Goal: Information Seeking & Learning: Find specific fact

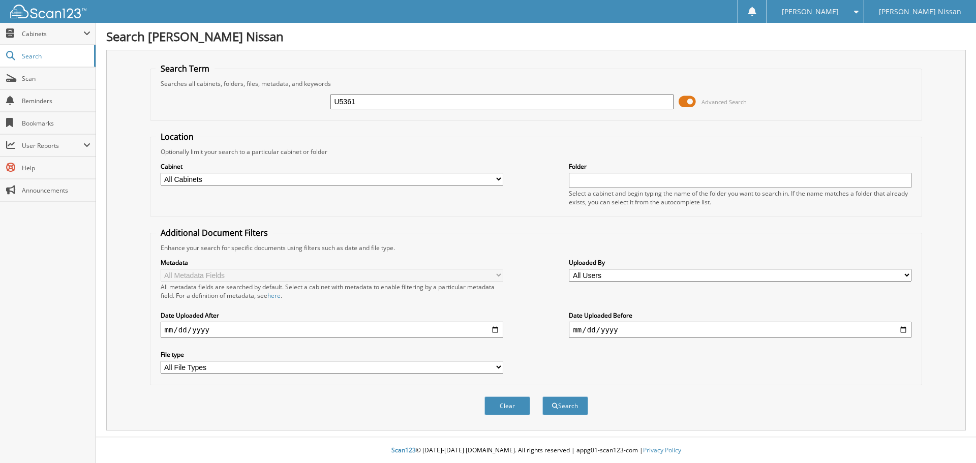
type input "U5361"
click at [542, 396] on button "Search" at bounding box center [565, 405] width 46 height 19
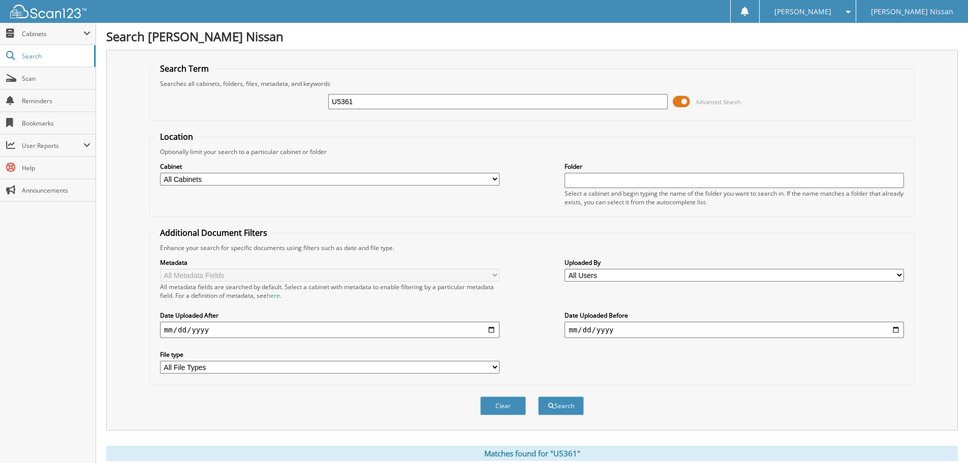
drag, startPoint x: 411, startPoint y: 106, endPoint x: 210, endPoint y: 107, distance: 201.3
click at [210, 107] on div "U5361 Advanced Search" at bounding box center [532, 101] width 754 height 27
type input "M"
type input "[PERSON_NAME]"
click at [538, 396] on button "Search" at bounding box center [561, 405] width 46 height 19
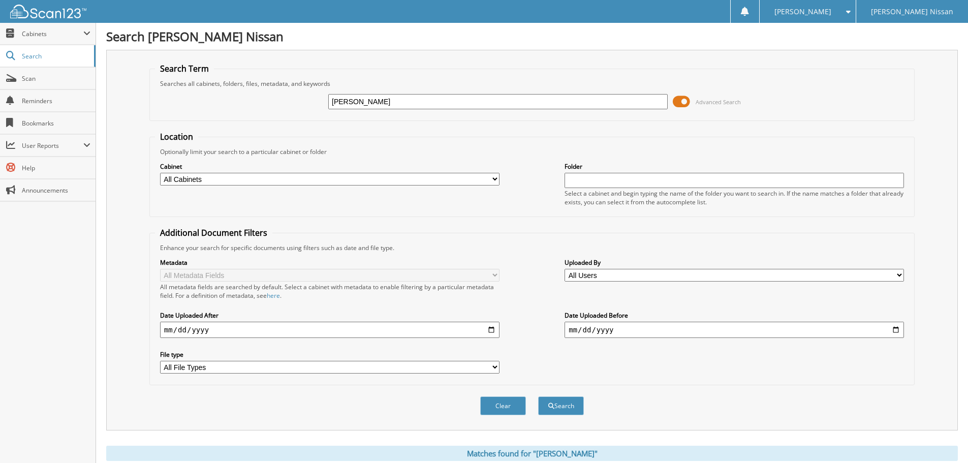
drag, startPoint x: 422, startPoint y: 99, endPoint x: 162, endPoint y: 109, distance: 260.5
click at [163, 109] on div "[PERSON_NAME] Advanced Search" at bounding box center [532, 101] width 754 height 27
type input "U5152A"
click at [538, 396] on button "Search" at bounding box center [561, 405] width 46 height 19
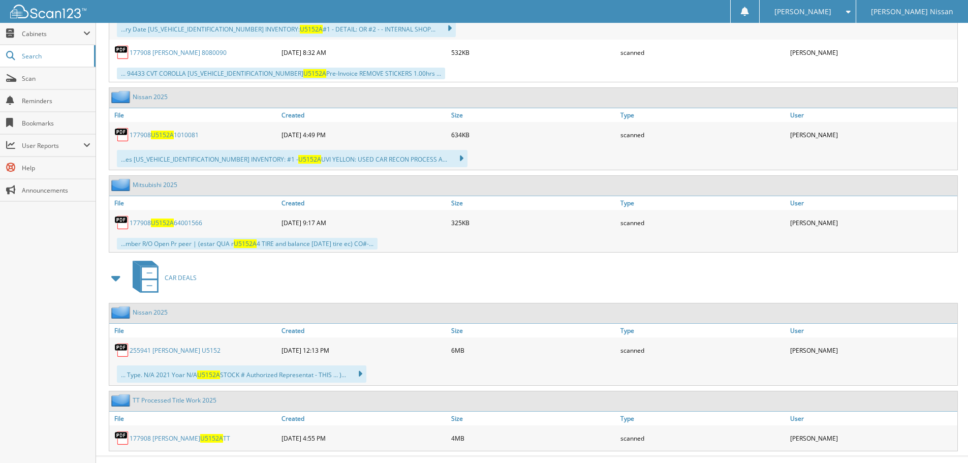
scroll to position [578, 0]
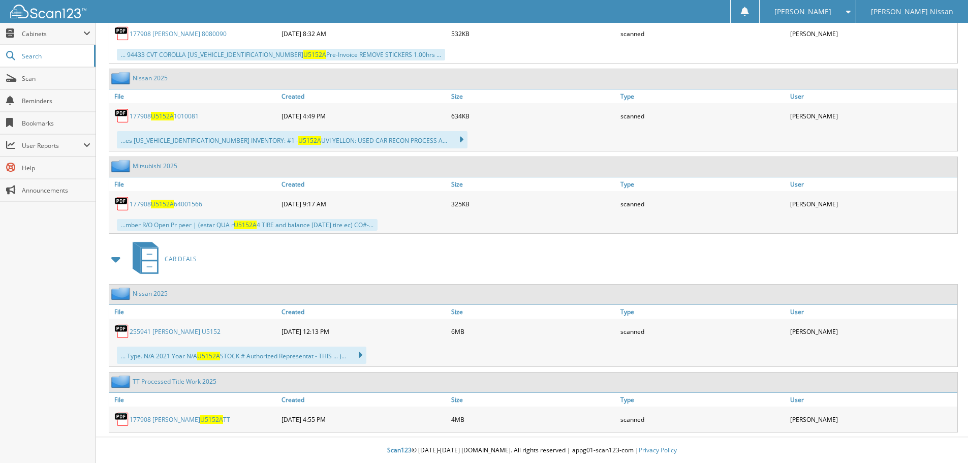
click at [200, 422] on span "U5152A" at bounding box center [211, 419] width 23 height 9
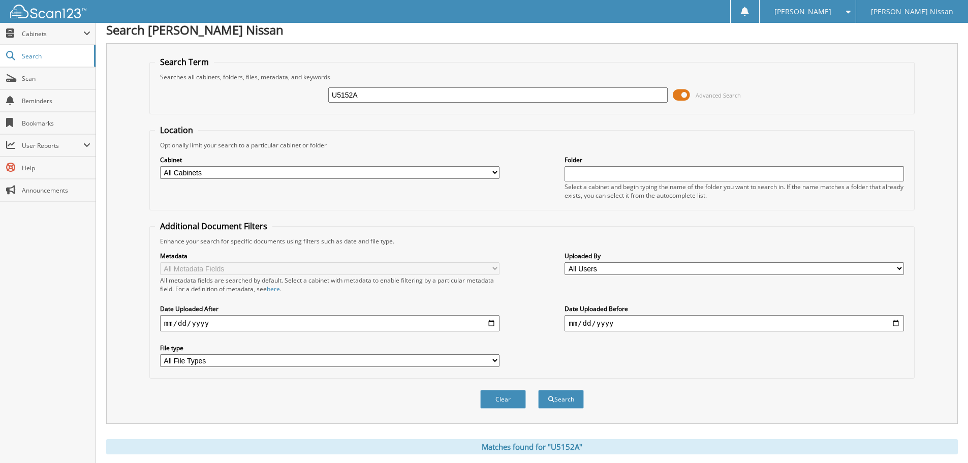
scroll to position [0, 0]
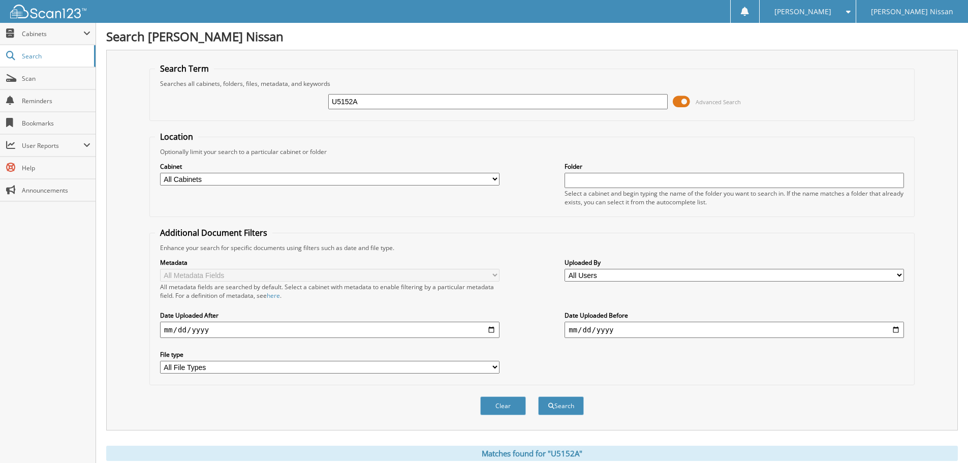
drag, startPoint x: 402, startPoint y: 107, endPoint x: 236, endPoint y: 129, distance: 166.6
click at [236, 129] on form "Search Term Searches all cabinets, folders, files, metadata, and keywords U5152…" at bounding box center [532, 244] width 766 height 363
type input "U5406"
click at [538, 396] on button "Search" at bounding box center [561, 405] width 46 height 19
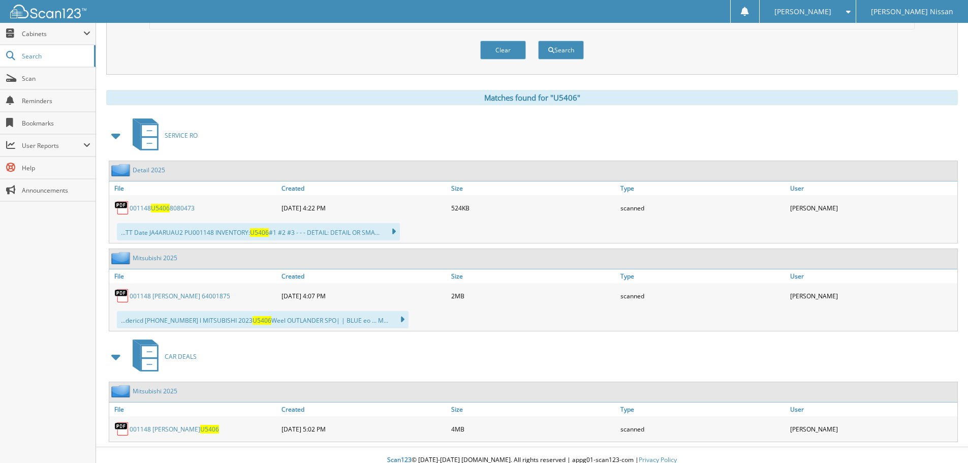
scroll to position [366, 0]
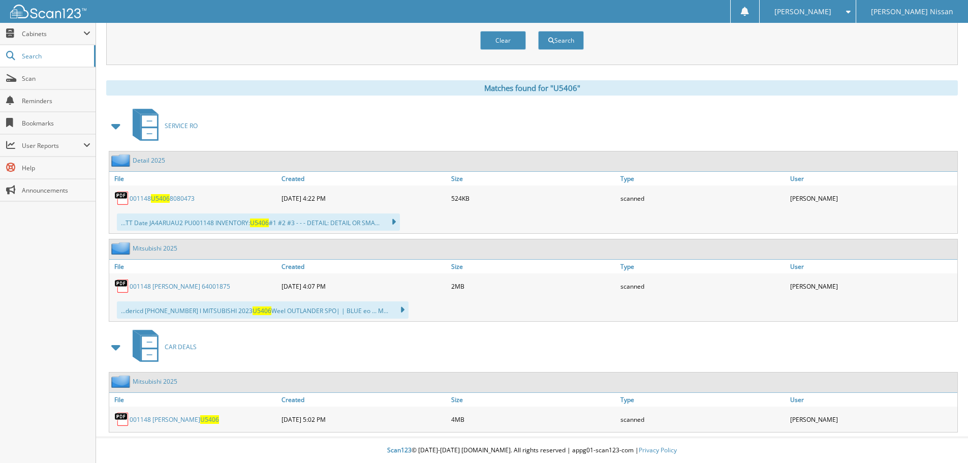
click at [154, 421] on link "001148 [PERSON_NAME] U5406" at bounding box center [174, 419] width 89 height 9
